Goal: Task Accomplishment & Management: Use online tool/utility

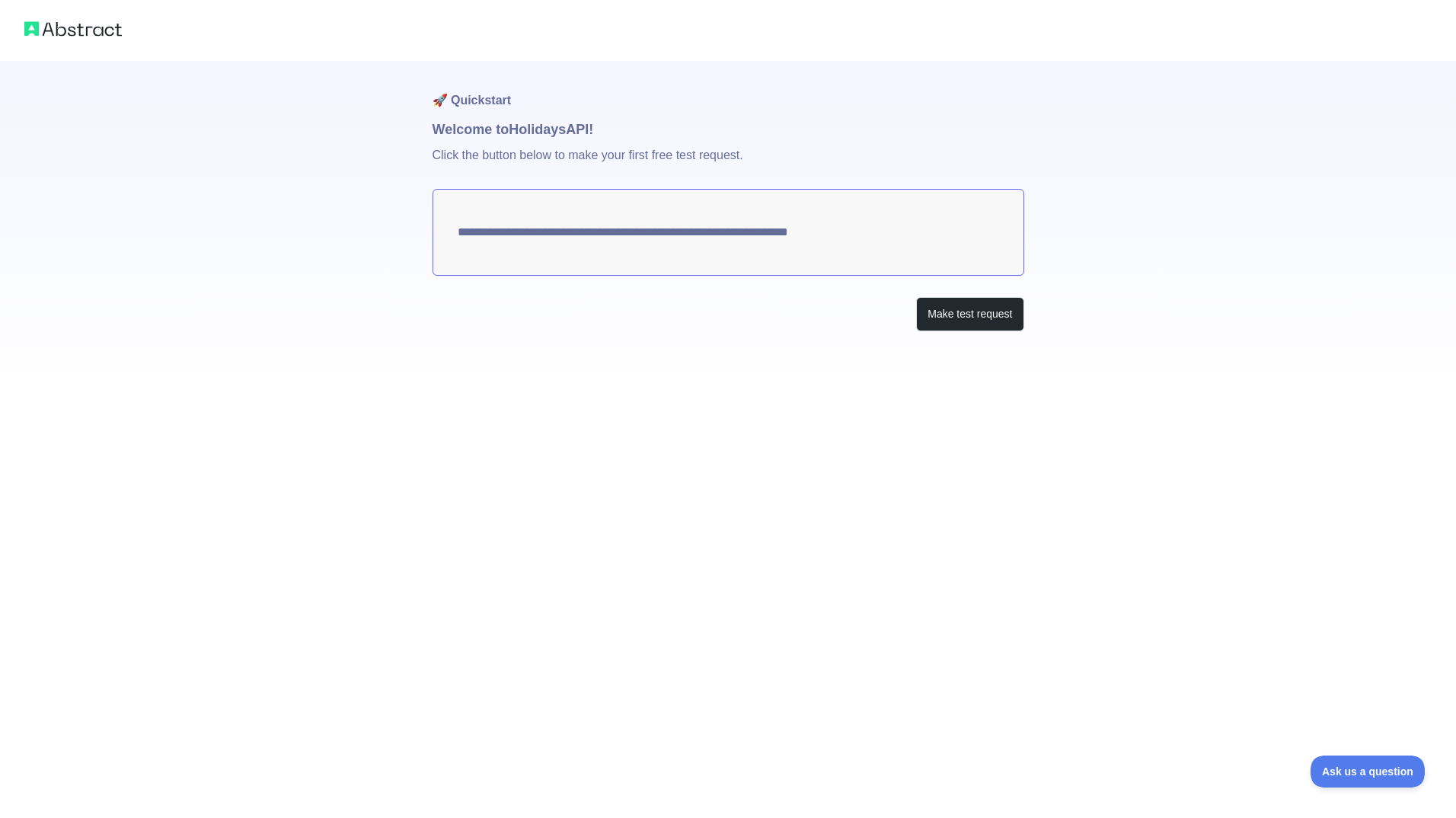
click at [817, 224] on textarea "**********" at bounding box center [728, 232] width 591 height 87
click at [639, 232] on textarea "**********" at bounding box center [728, 232] width 591 height 87
click at [630, 149] on p "Click the button below to make your first free test request." at bounding box center [728, 164] width 591 height 48
click at [959, 313] on button "Make test request" at bounding box center [969, 314] width 107 height 34
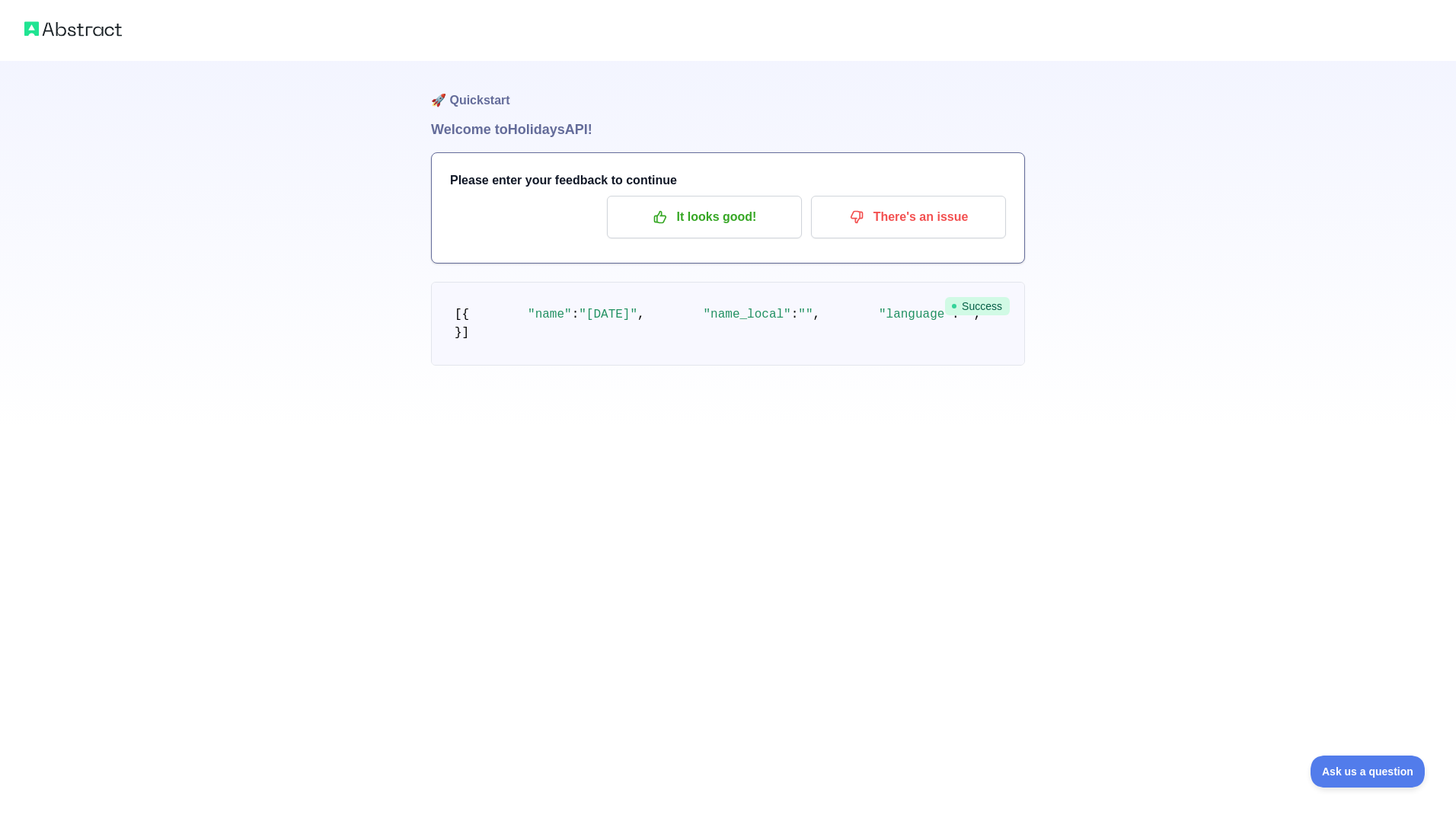
click at [532, 183] on h3 "Please enter your feedback to continue" at bounding box center [728, 180] width 556 height 18
click at [714, 218] on p "It looks good!" at bounding box center [704, 217] width 172 height 26
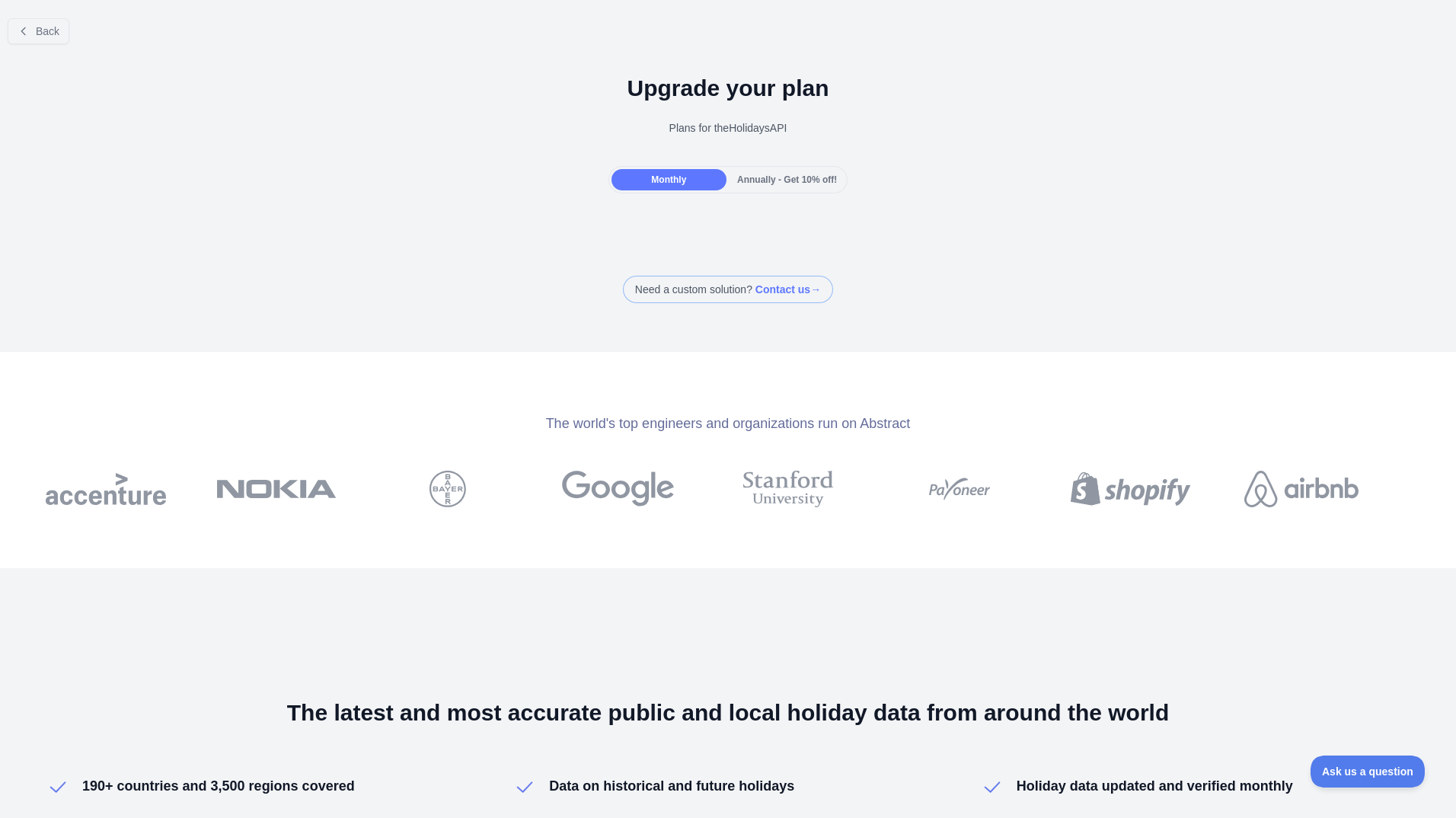
click at [47, 44] on div "Back" at bounding box center [728, 31] width 1456 height 50
click at [47, 33] on span "Back" at bounding box center [48, 31] width 24 height 12
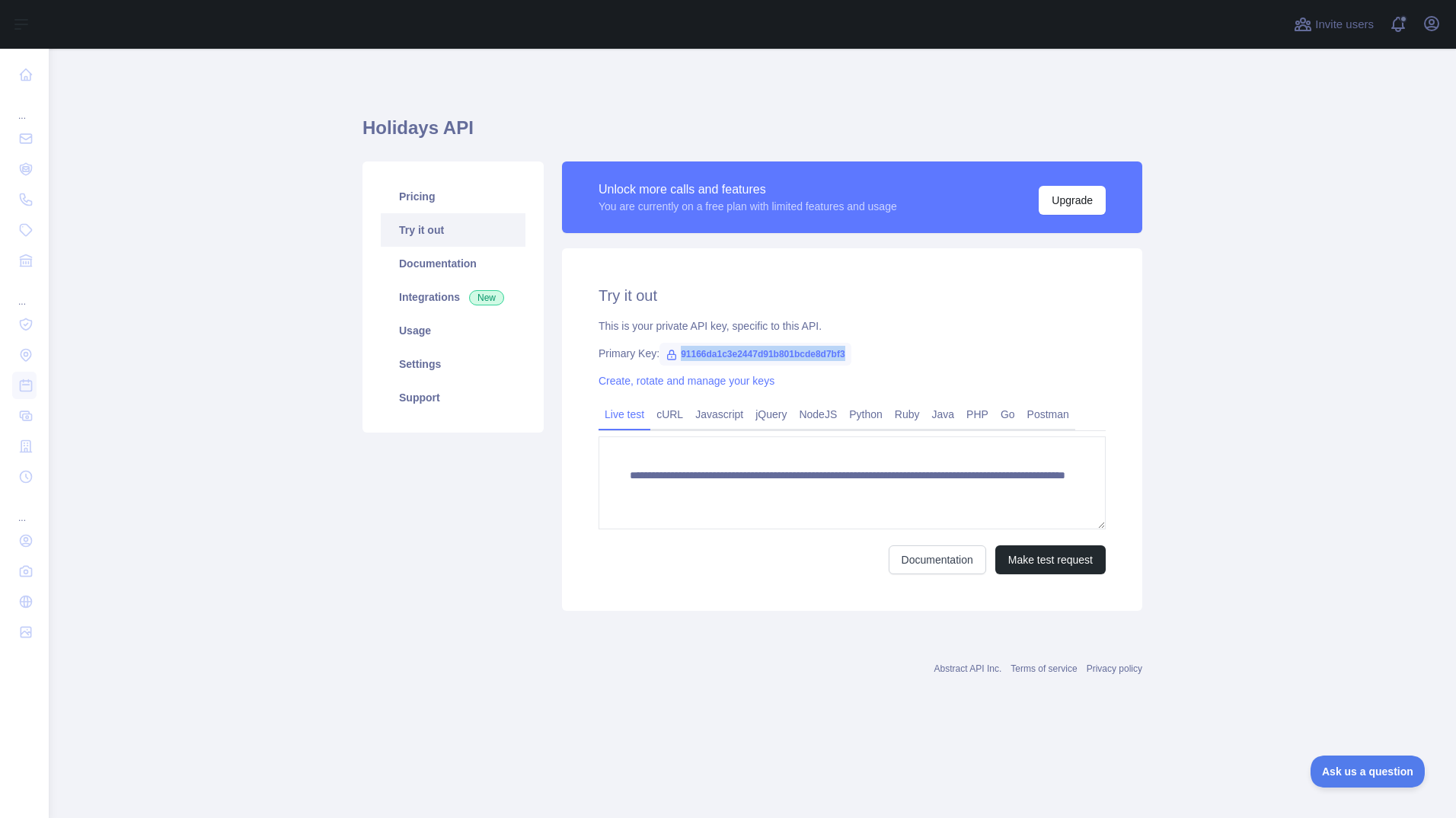
drag, startPoint x: 849, startPoint y: 354, endPoint x: 680, endPoint y: 361, distance: 169.1
click at [680, 361] on span "91166da1c3e2447d91b801bcde8d7bf3" at bounding box center [755, 354] width 191 height 23
copy span "91166da1c3e2447d91b801bcde8d7bf3"
